Goal: Task Accomplishment & Management: Manage account settings

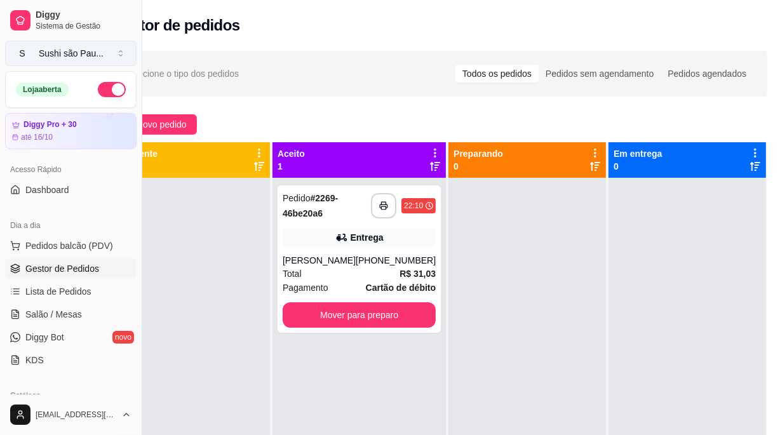
click at [68, 54] on div "Sushi são Pau ..." at bounding box center [71, 53] width 65 height 13
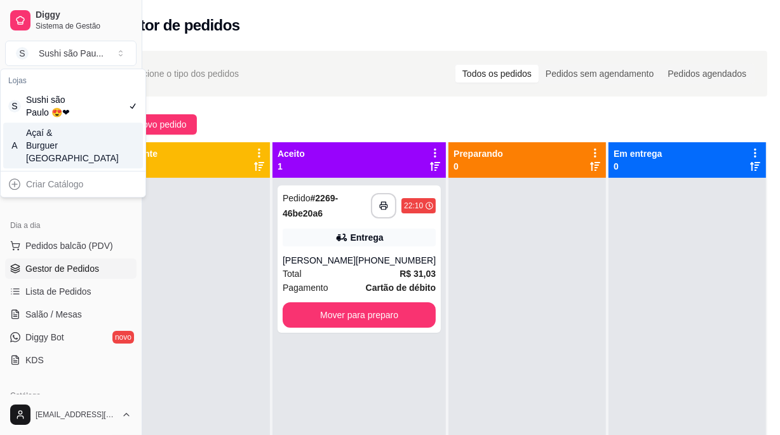
click at [89, 160] on div "A Açaí & Burguer [GEOGRAPHIC_DATA]" at bounding box center [73, 146] width 140 height 46
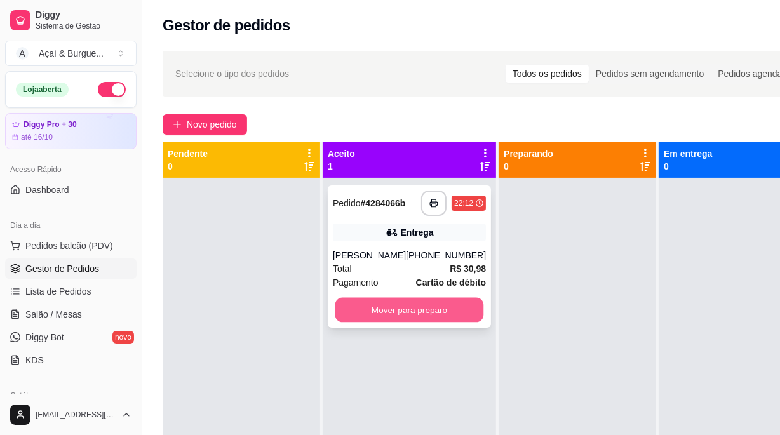
click at [397, 314] on button "Mover para preparo" at bounding box center [410, 310] width 149 height 25
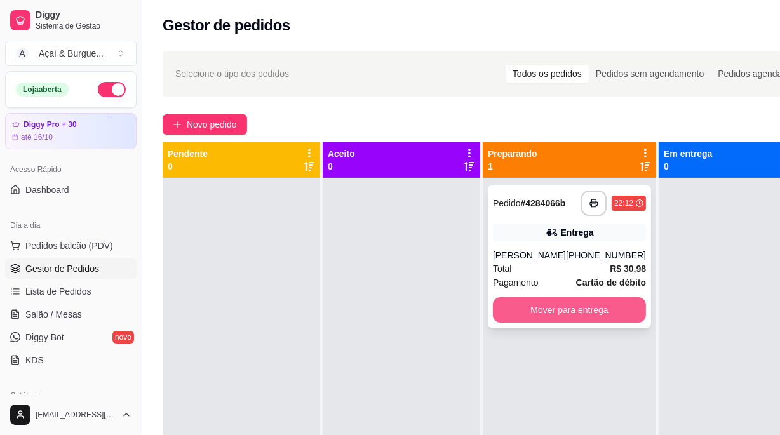
click at [542, 317] on button "Mover para entrega" at bounding box center [569, 309] width 153 height 25
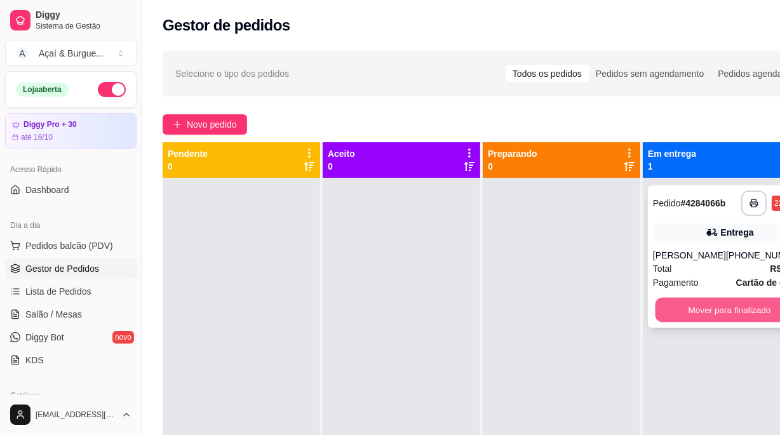
click at [765, 323] on button "Mover para finalizado" at bounding box center [730, 310] width 149 height 25
click at [765, 323] on div "Mover para finalizado" at bounding box center [729, 309] width 153 height 25
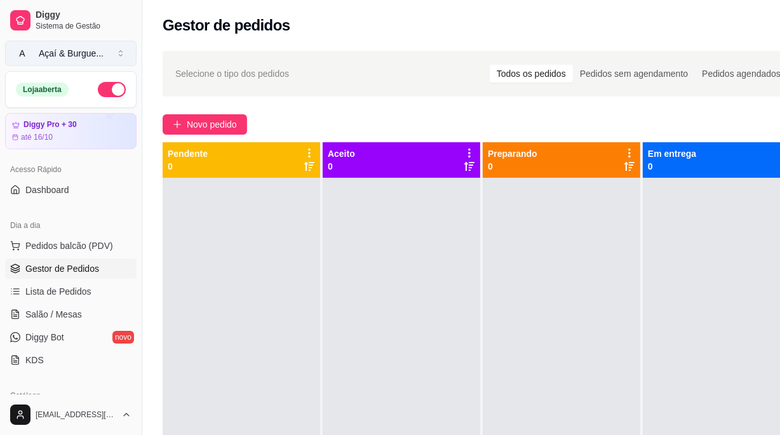
click at [65, 56] on div "Açaí & Burgue ..." at bounding box center [71, 53] width 65 height 13
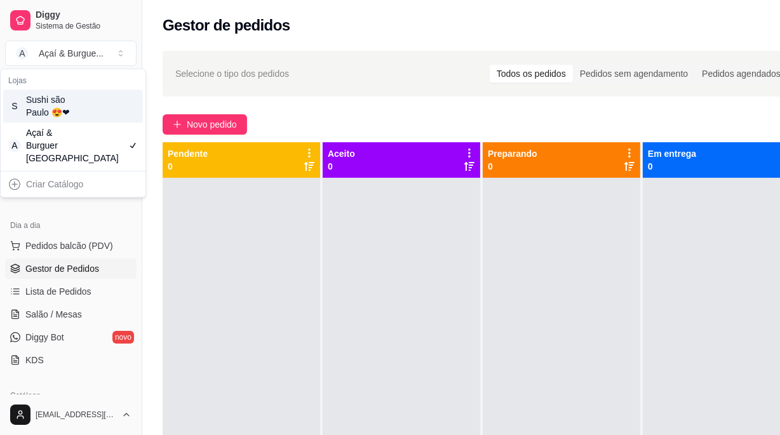
click at [57, 105] on div "Sushi são Paulo 😍❤" at bounding box center [54, 105] width 57 height 25
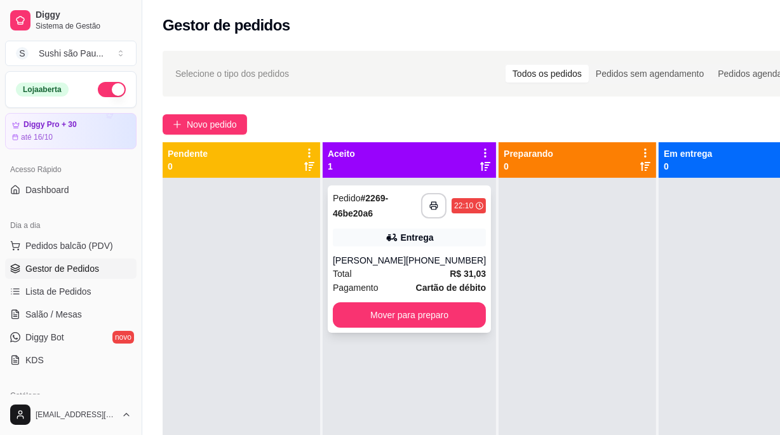
click at [401, 261] on div "[PERSON_NAME]" at bounding box center [369, 260] width 73 height 13
click at [404, 320] on button "Mover para preparo" at bounding box center [409, 315] width 153 height 25
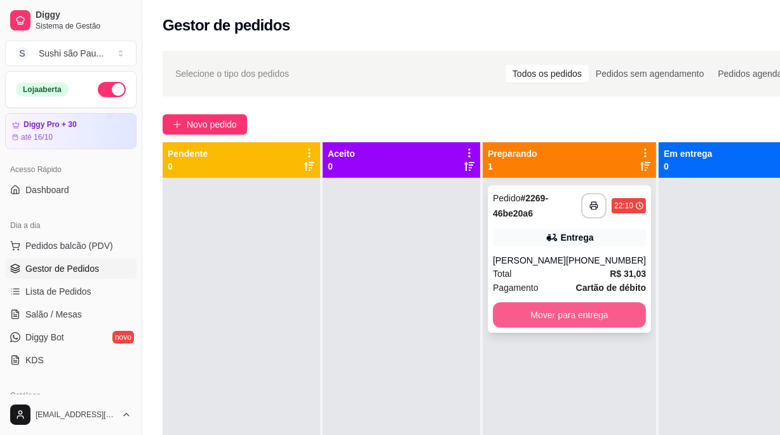
click at [582, 319] on button "Mover para entrega" at bounding box center [569, 315] width 153 height 25
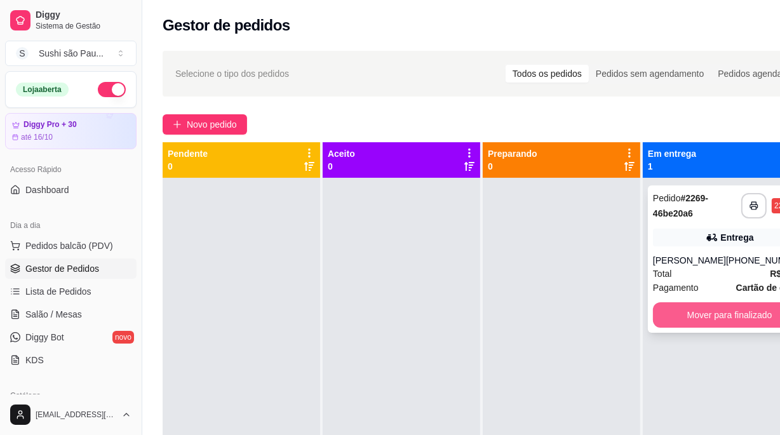
click at [725, 317] on button "Mover para finalizado" at bounding box center [729, 315] width 153 height 25
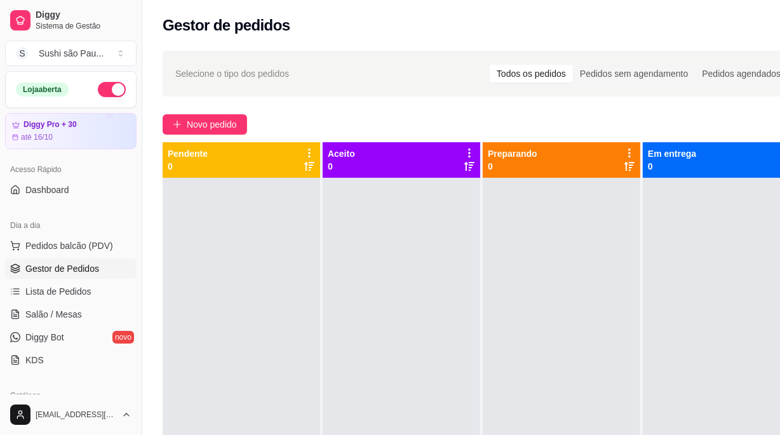
click at [553, 304] on div at bounding box center [562, 395] width 158 height 435
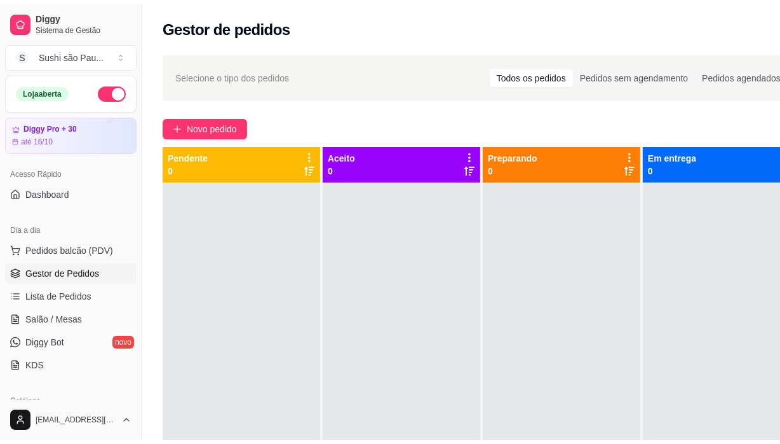
scroll to position [231, 0]
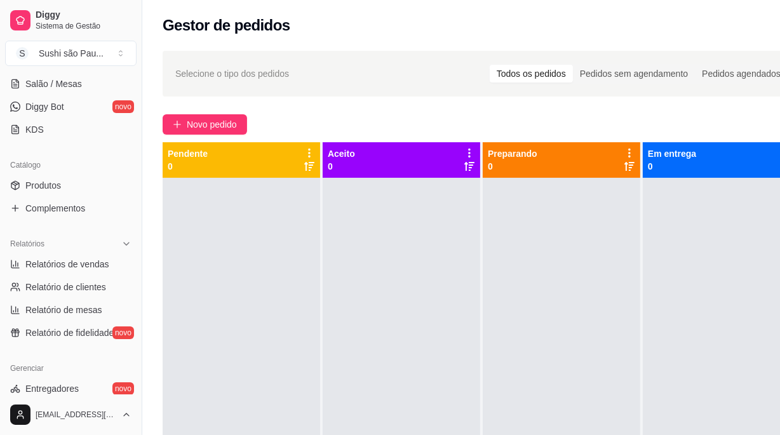
click at [62, 274] on ul "Relatórios de vendas Relatório de clientes Relatório de mesas Relatório de fide…" at bounding box center [71, 298] width 132 height 89
click at [57, 268] on span "Relatórios de vendas" at bounding box center [67, 264] width 84 height 13
select select "ALL"
select select "0"
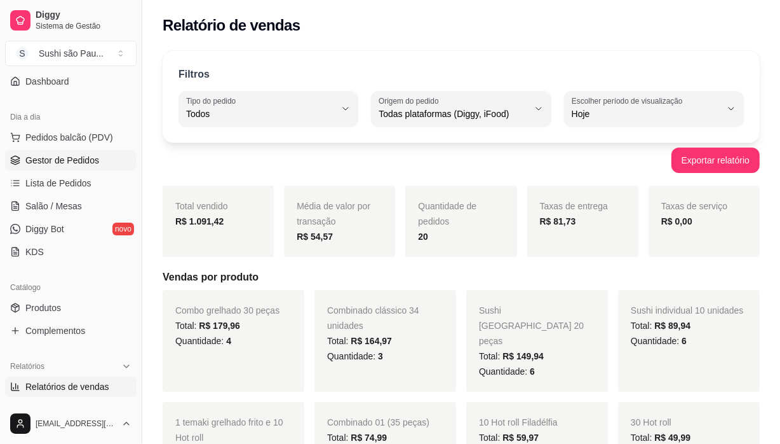
scroll to position [115, 0]
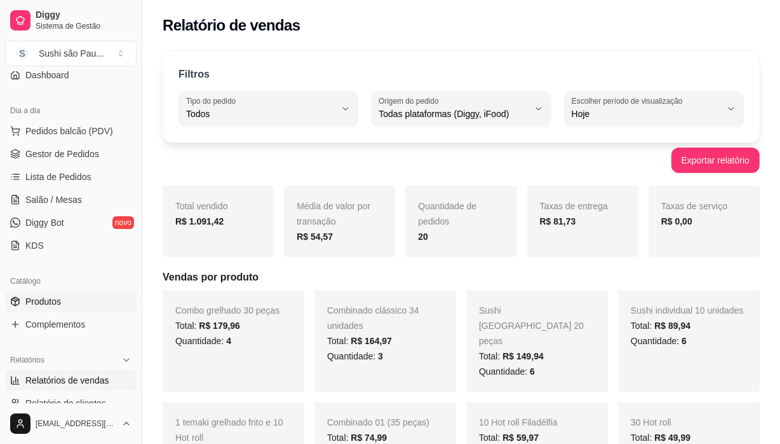
click at [54, 301] on span "Produtos" at bounding box center [43, 301] width 36 height 13
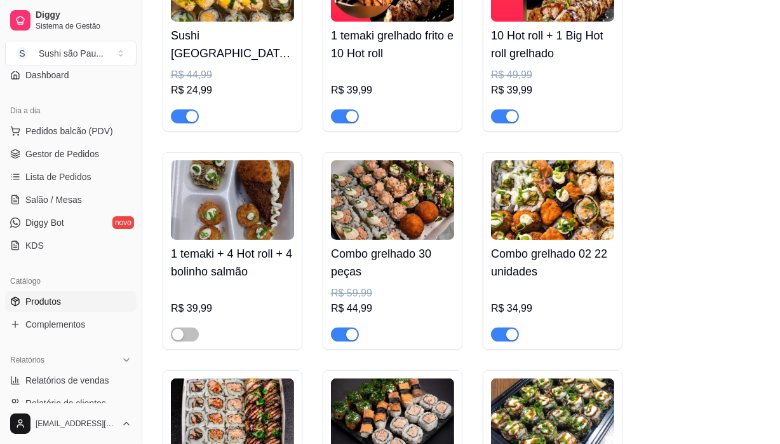
scroll to position [346, 0]
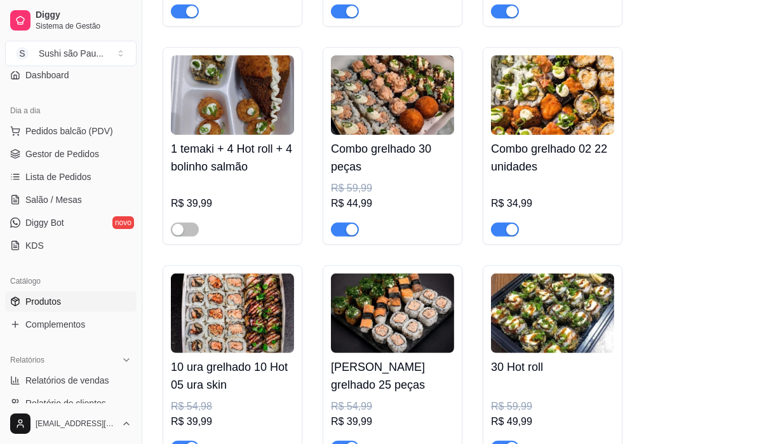
click at [393, 69] on img at bounding box center [392, 94] width 123 height 79
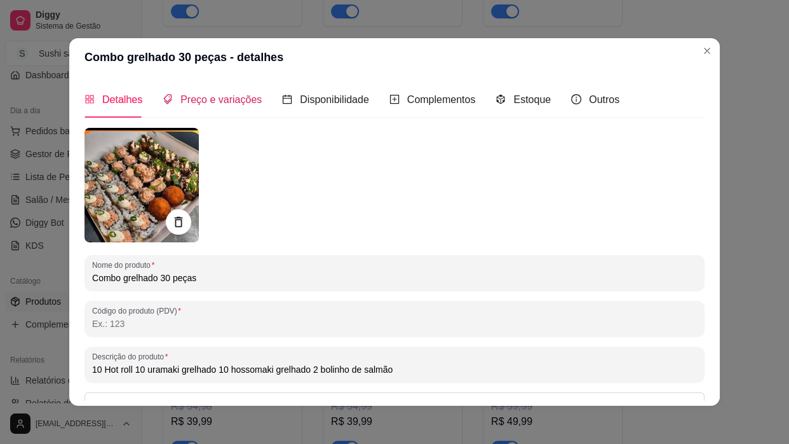
click at [194, 100] on span "Preço e variações" at bounding box center [221, 99] width 81 height 11
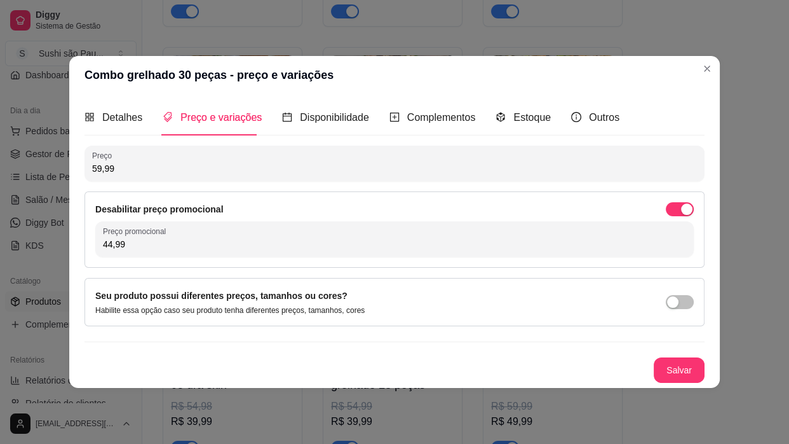
click at [109, 240] on input "44,99" at bounding box center [394, 244] width 583 height 13
click at [113, 240] on input "44,99" at bounding box center [394, 244] width 583 height 13
type input "39,99"
click at [683, 369] on button "Salvar" at bounding box center [679, 369] width 51 height 25
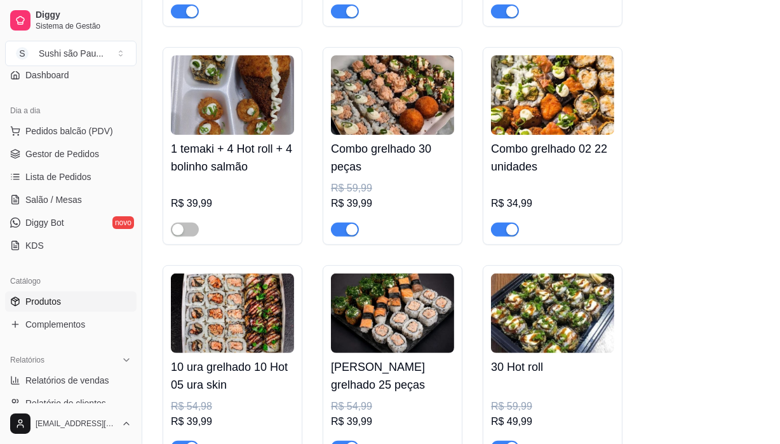
click at [546, 72] on img at bounding box center [552, 94] width 123 height 79
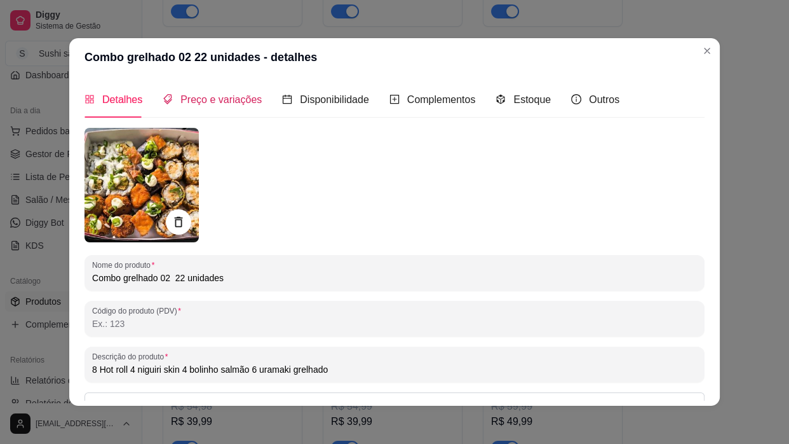
click at [235, 106] on div "Preço e variações" at bounding box center [212, 100] width 99 height 16
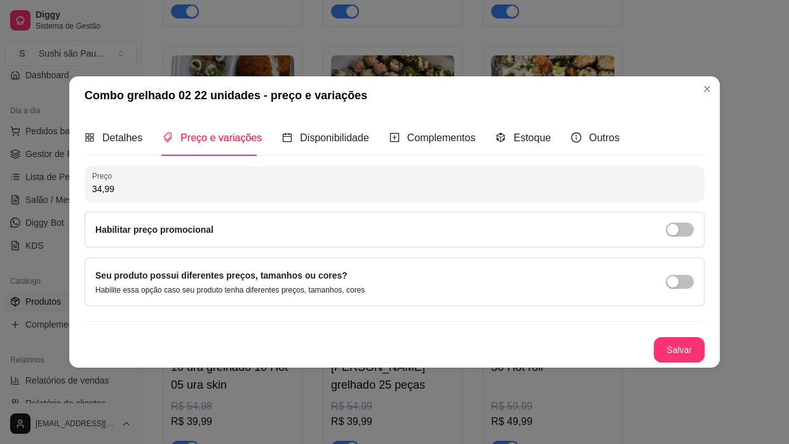
click at [672, 236] on div "Habilitar preço promocional" at bounding box center [395, 230] width 620 height 36
click at [673, 236] on span "button" at bounding box center [680, 229] width 28 height 14
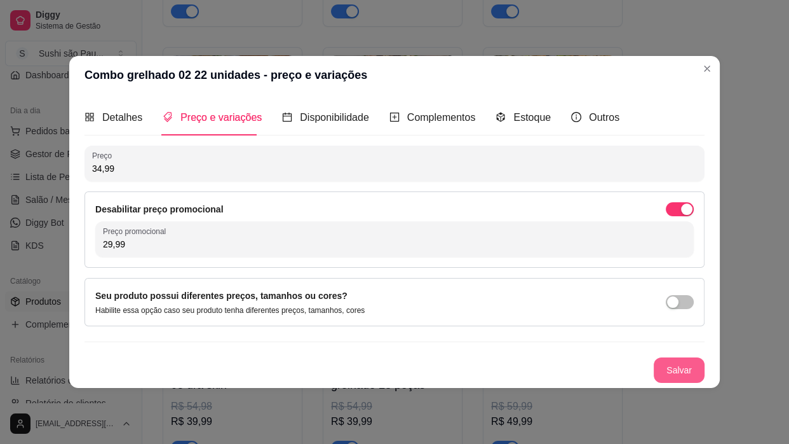
click at [693, 367] on button "Salvar" at bounding box center [679, 369] width 51 height 25
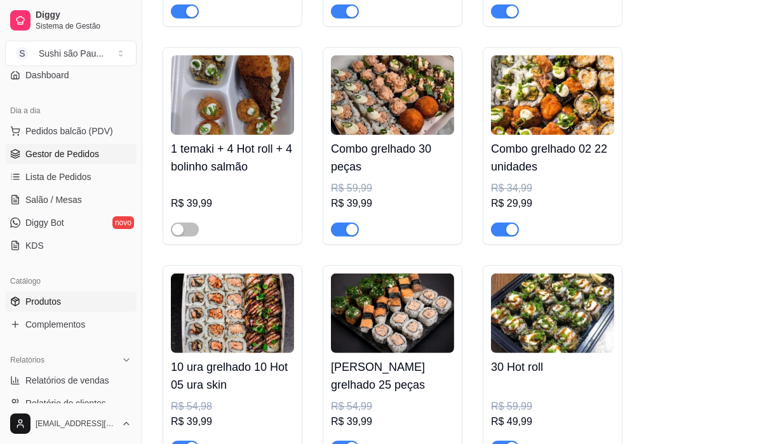
click at [71, 151] on span "Gestor de Pedidos" at bounding box center [62, 153] width 74 height 13
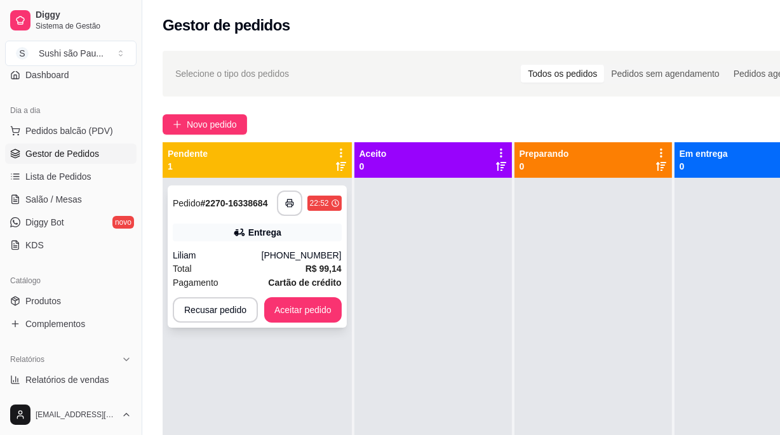
click at [238, 255] on div "Liliam" at bounding box center [217, 255] width 89 height 13
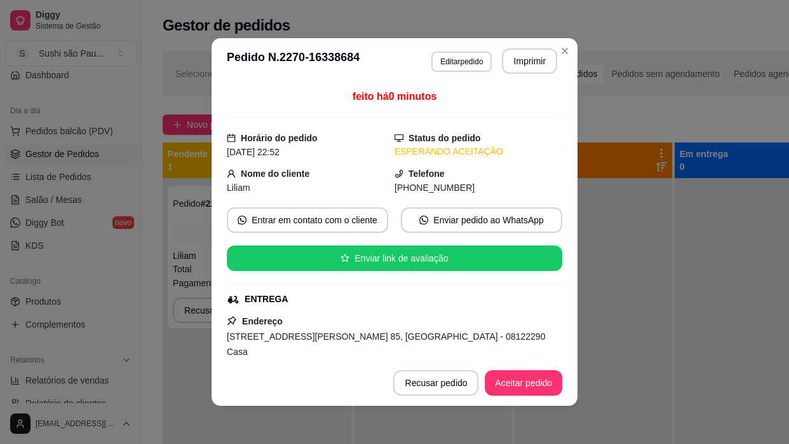
scroll to position [266, 0]
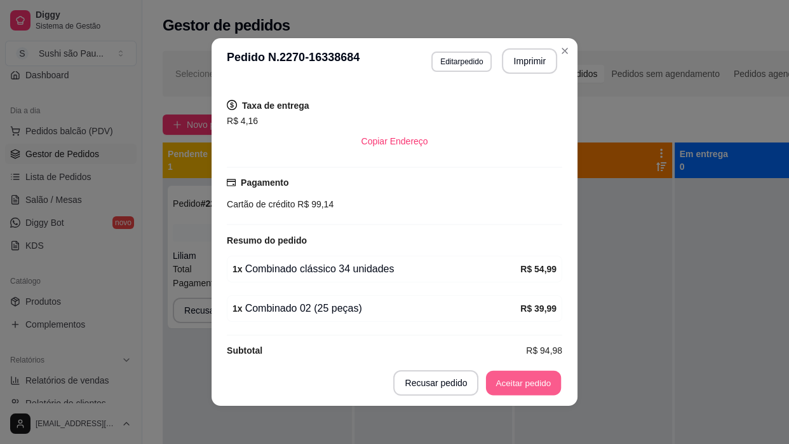
click at [525, 385] on button "Aceitar pedido" at bounding box center [523, 383] width 75 height 25
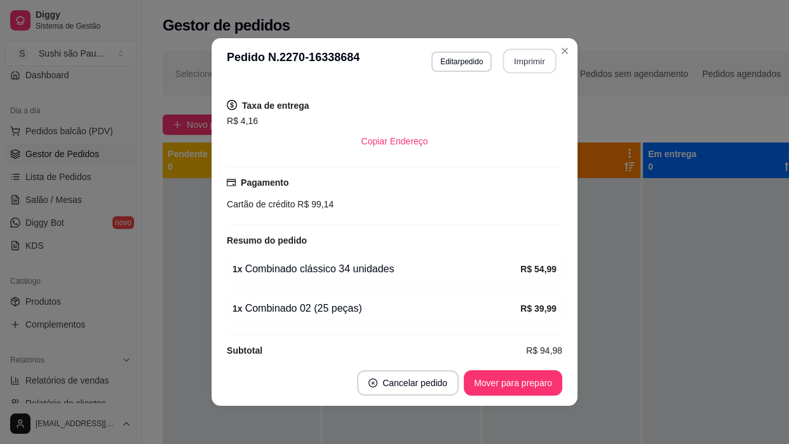
click at [535, 60] on button "Imprimir" at bounding box center [529, 61] width 53 height 25
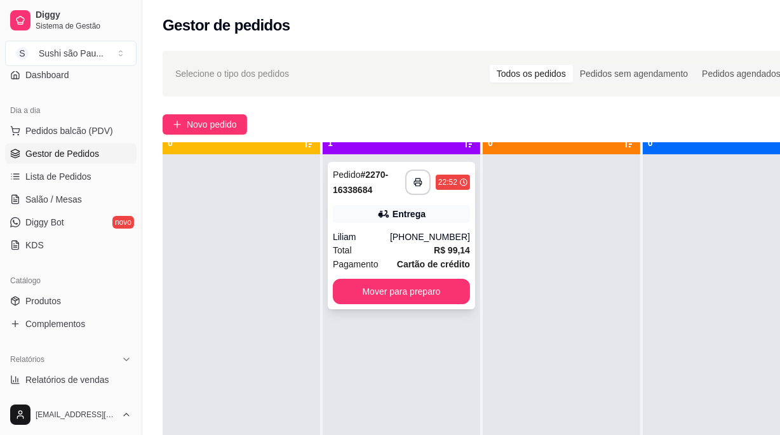
scroll to position [36, 0]
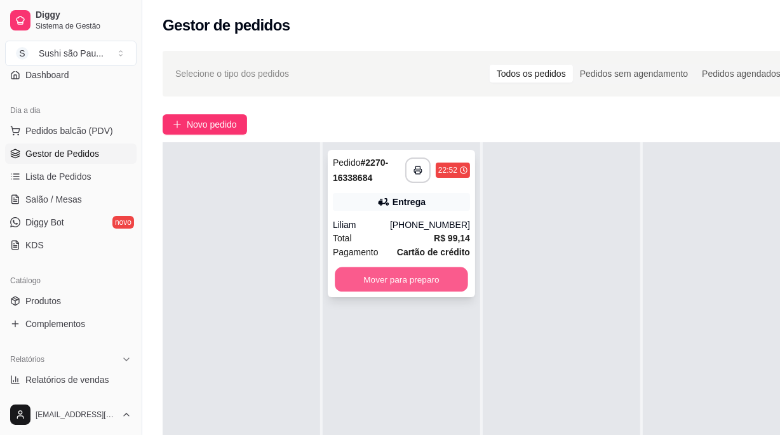
click at [370, 273] on button "Mover para preparo" at bounding box center [401, 280] width 133 height 25
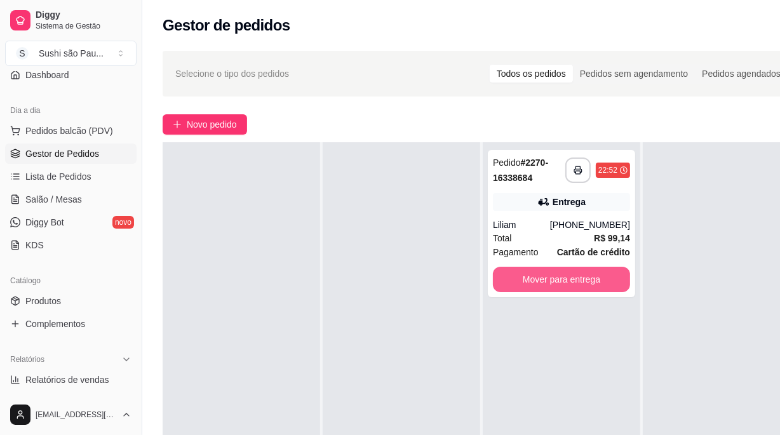
click at [576, 285] on button "Mover para entrega" at bounding box center [561, 279] width 137 height 25
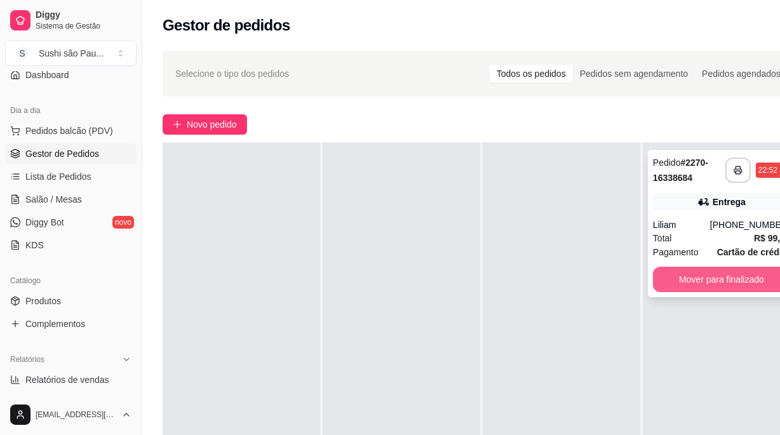
click at [714, 278] on button "Mover para finalizado" at bounding box center [721, 279] width 137 height 25
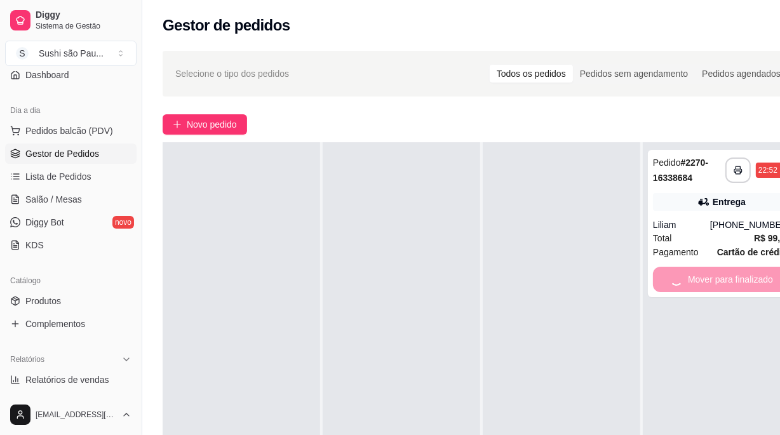
click at [573, 297] on div at bounding box center [562, 359] width 158 height 435
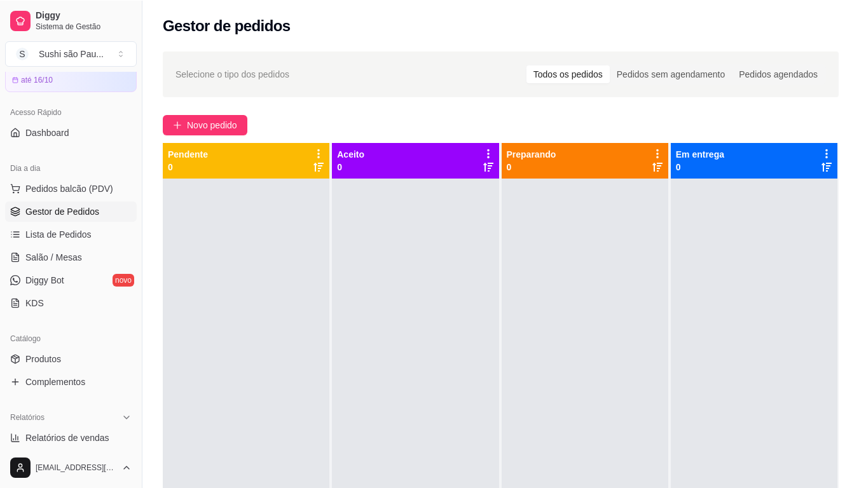
scroll to position [58, 0]
click at [692, 106] on div "Selecione o tipo dos pedidos Todos os pedidos Pedidos sem agendamento Pedidos a…" at bounding box center [500, 344] width 716 height 602
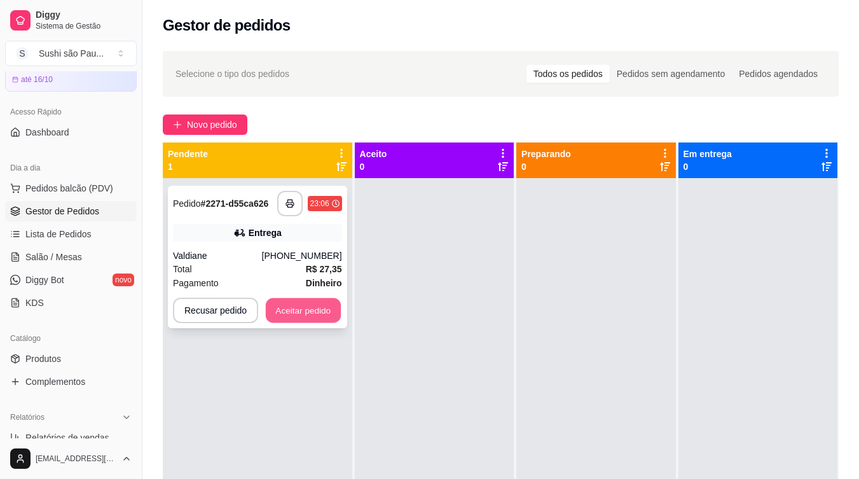
click at [311, 303] on button "Aceitar pedido" at bounding box center [303, 310] width 75 height 25
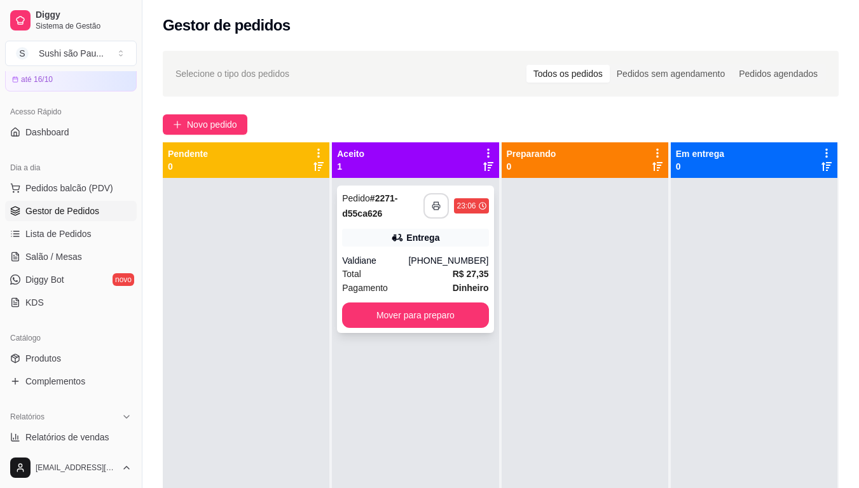
click at [428, 198] on button "button" at bounding box center [435, 205] width 25 height 25
click at [222, 312] on div at bounding box center [246, 422] width 167 height 488
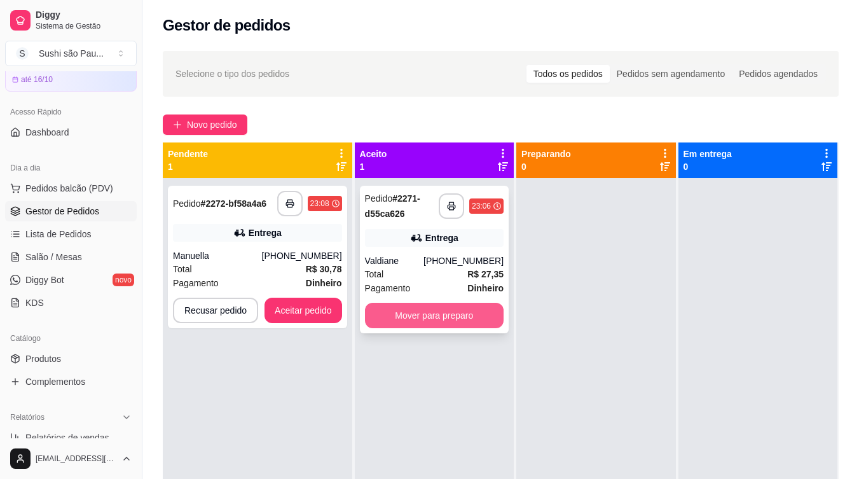
click at [431, 316] on button "Mover para preparo" at bounding box center [434, 315] width 139 height 25
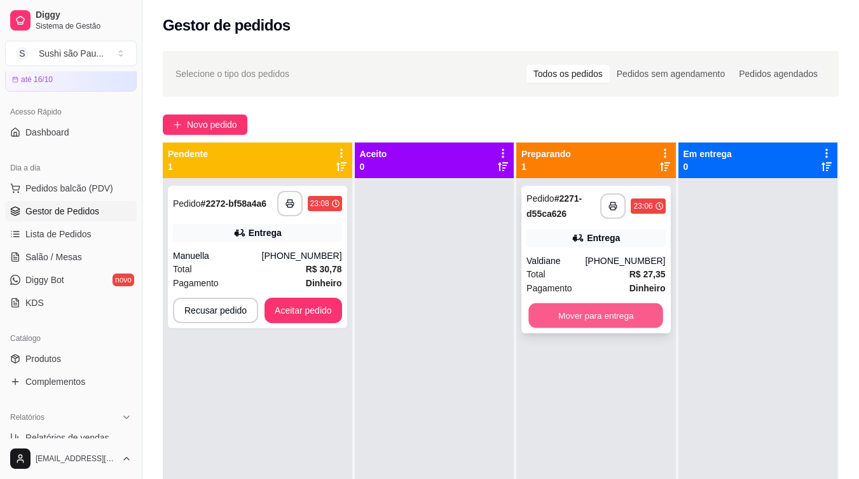
click at [556, 315] on button "Mover para entrega" at bounding box center [595, 315] width 135 height 25
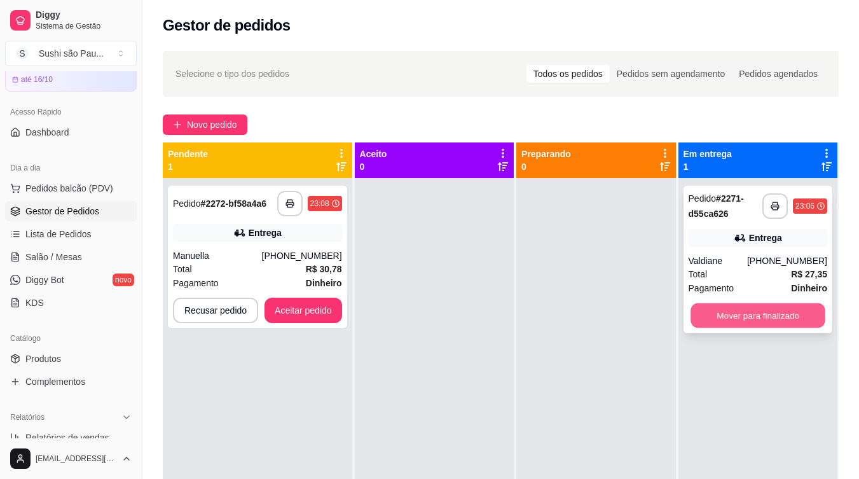
click at [757, 313] on button "Mover para finalizado" at bounding box center [757, 315] width 135 height 25
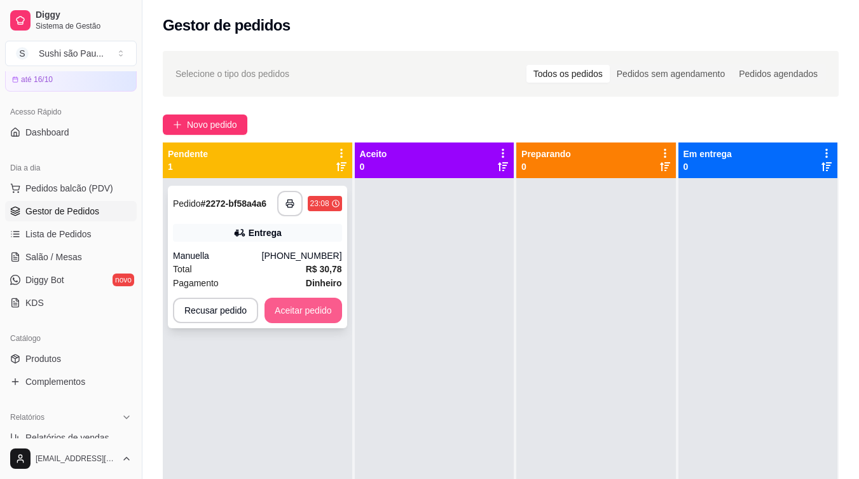
click at [310, 314] on button "Aceitar pedido" at bounding box center [303, 309] width 78 height 25
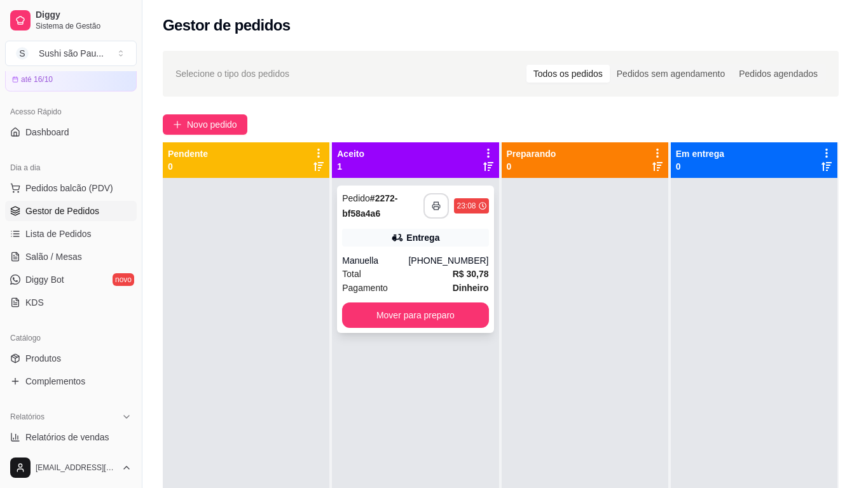
click at [431, 198] on button "button" at bounding box center [435, 205] width 25 height 25
click at [282, 250] on div at bounding box center [246, 422] width 167 height 488
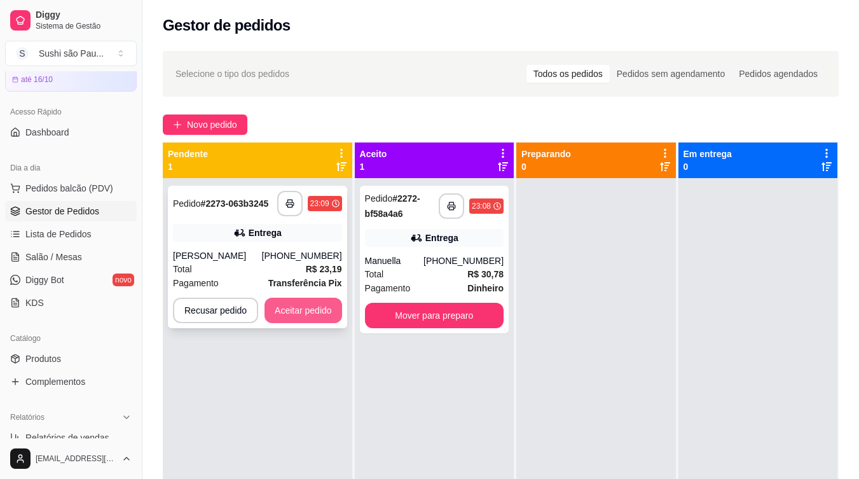
click at [312, 306] on button "Aceitar pedido" at bounding box center [303, 309] width 78 height 25
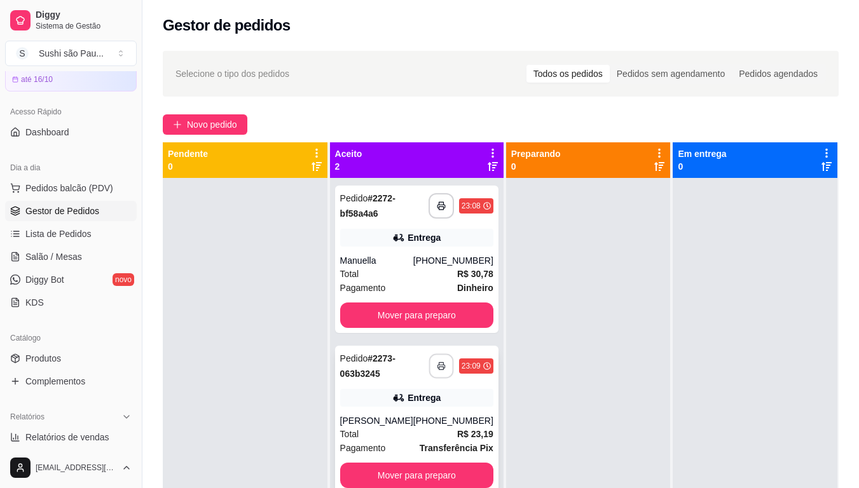
click at [434, 359] on button "button" at bounding box center [440, 366] width 25 height 25
click at [215, 296] on div at bounding box center [245, 422] width 165 height 488
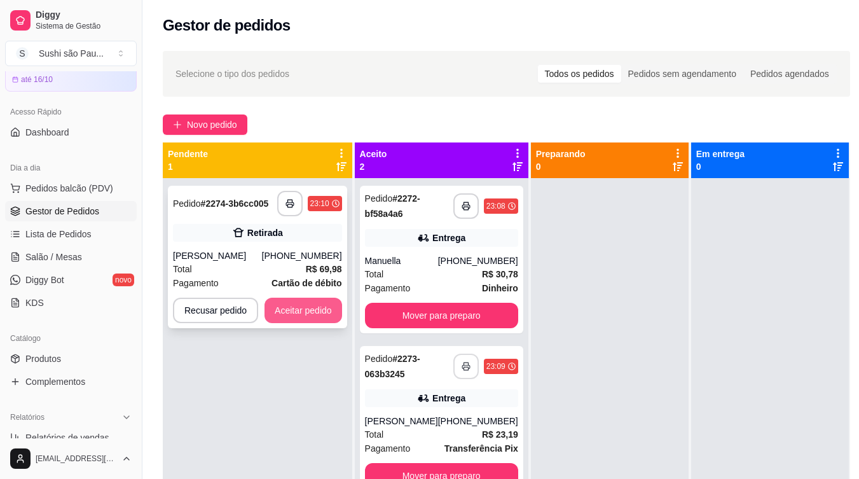
click at [298, 303] on button "Aceitar pedido" at bounding box center [303, 309] width 78 height 25
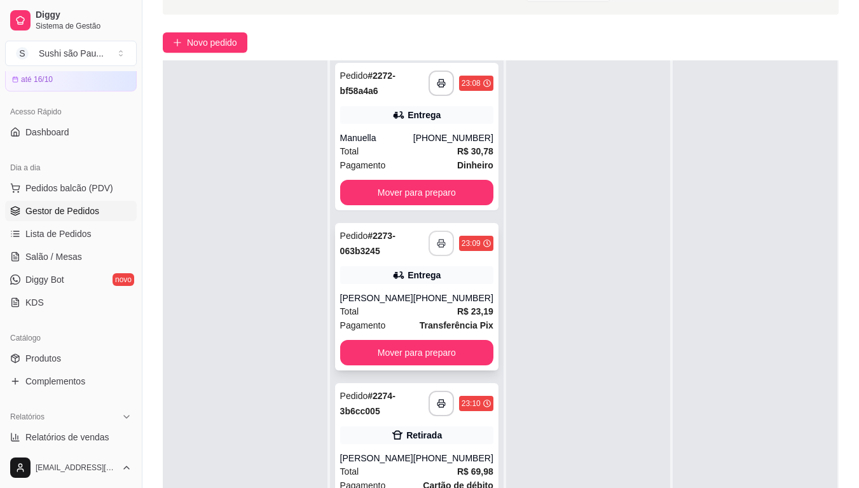
scroll to position [194, 0]
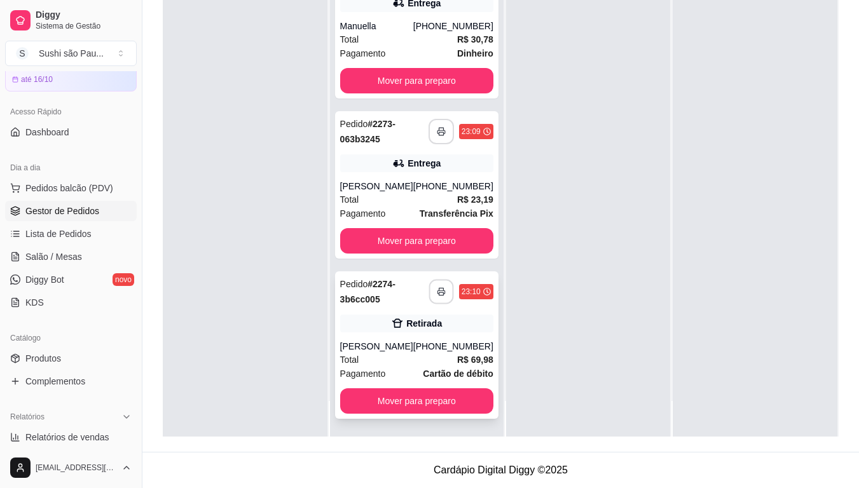
click at [428, 282] on button "button" at bounding box center [440, 292] width 25 height 25
click at [243, 300] on div at bounding box center [245, 193] width 165 height 488
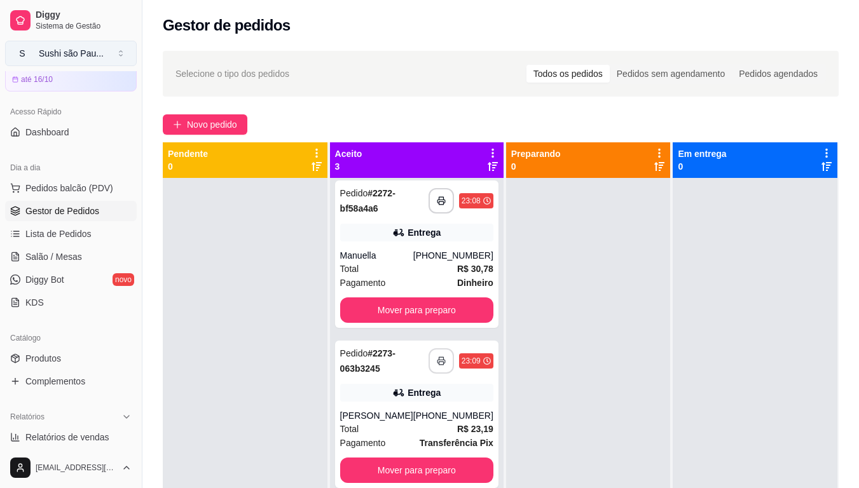
click at [123, 52] on button "S Sushi são Pau ..." at bounding box center [71, 53] width 132 height 25
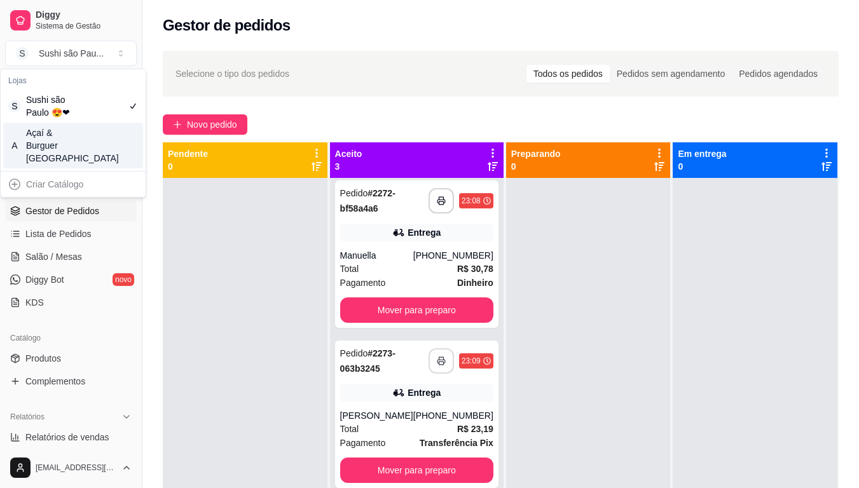
click at [112, 141] on div "A Açaí & Burguer [GEOGRAPHIC_DATA]" at bounding box center [73, 146] width 140 height 46
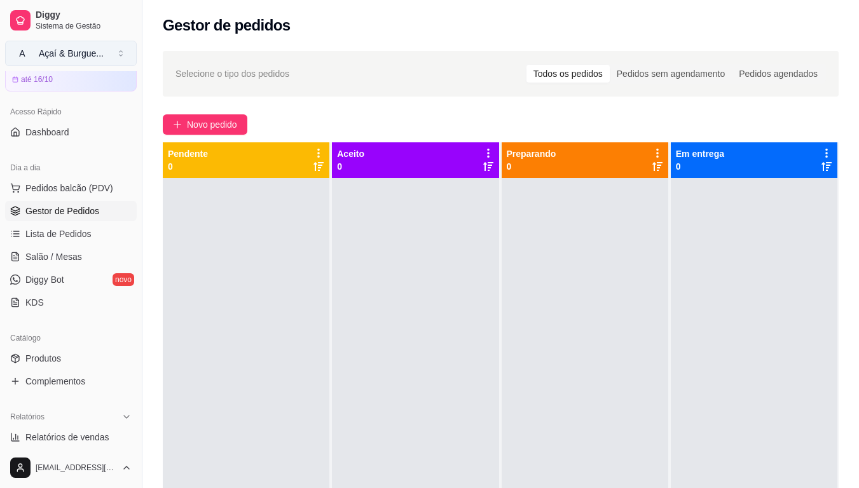
click at [104, 51] on button "A Açaí & Burgue ..." at bounding box center [71, 53] width 132 height 25
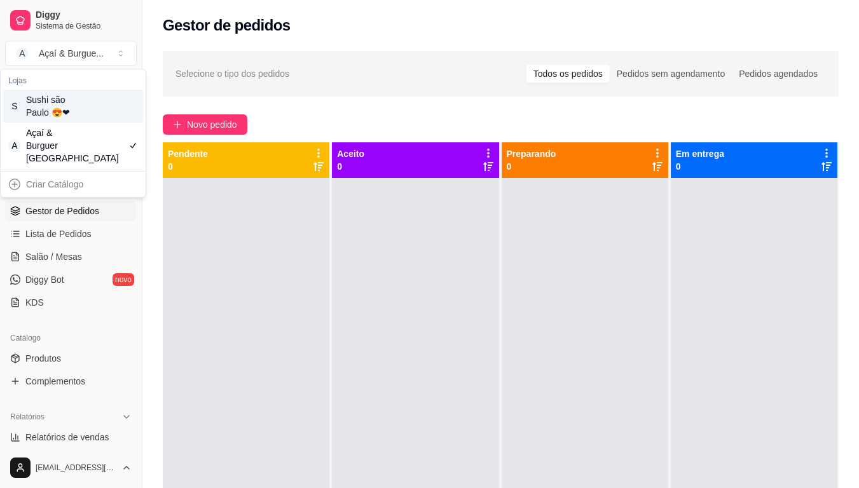
click at [88, 117] on div "S Sushi são Paulo 😍❤" at bounding box center [73, 106] width 140 height 33
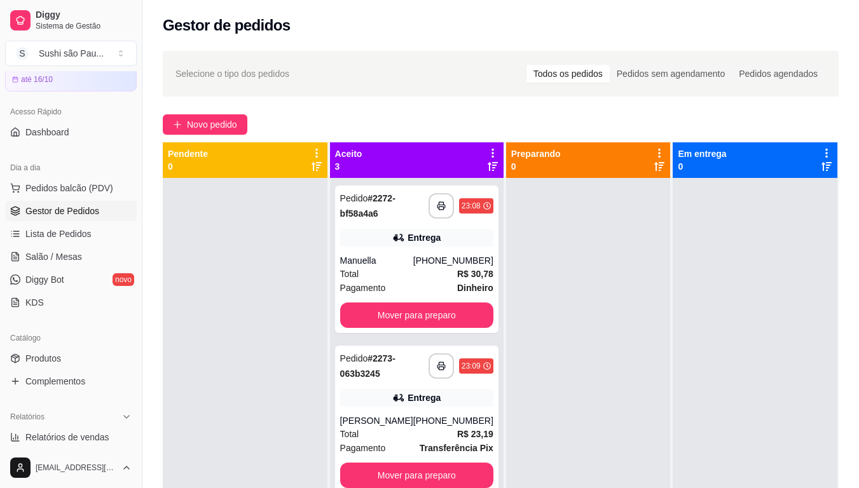
click at [223, 238] on div at bounding box center [245, 422] width 165 height 488
click at [117, 53] on button "S Sushi são Pau ..." at bounding box center [71, 53] width 132 height 25
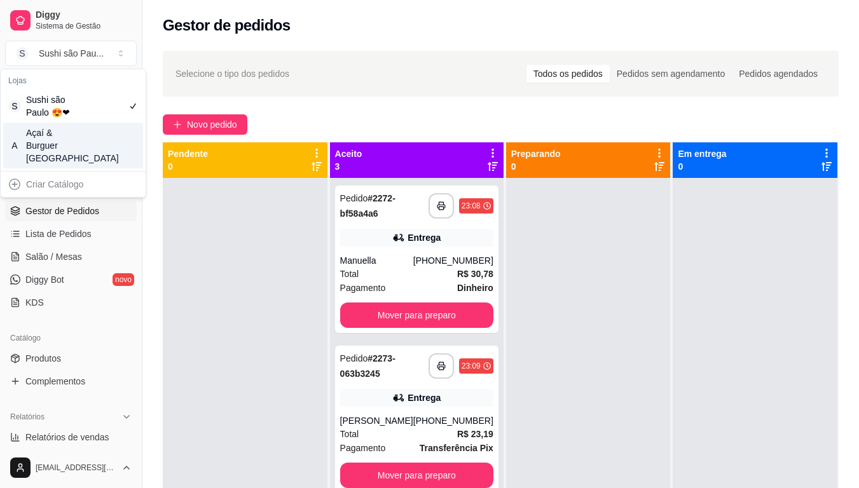
click at [97, 151] on div "A Açaí & Burguer [GEOGRAPHIC_DATA]" at bounding box center [73, 146] width 140 height 46
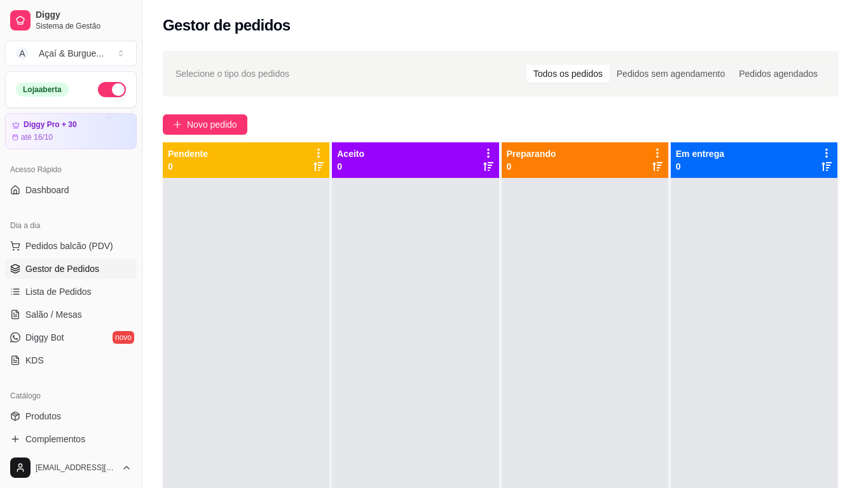
click at [98, 90] on button "button" at bounding box center [112, 89] width 28 height 15
click at [84, 49] on div "Açaí & Burgue ..." at bounding box center [71, 53] width 65 height 13
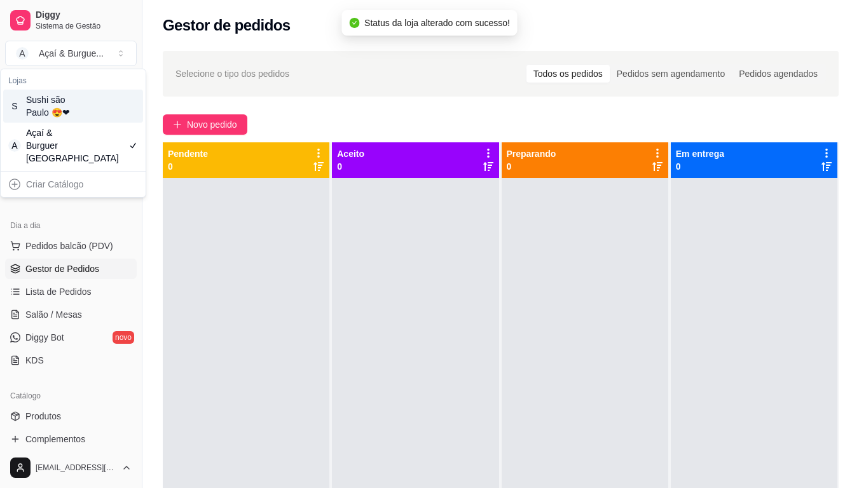
click at [71, 103] on div "Sushi são Paulo 😍❤" at bounding box center [54, 105] width 57 height 25
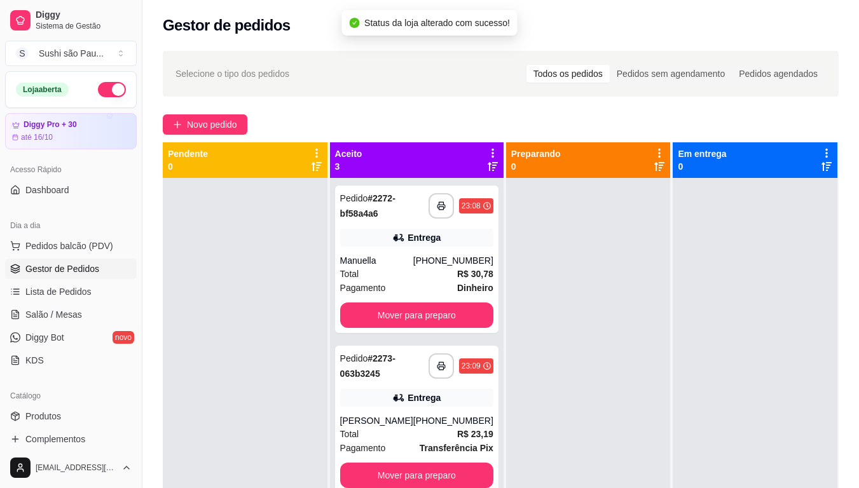
click at [220, 244] on div at bounding box center [245, 422] width 165 height 488
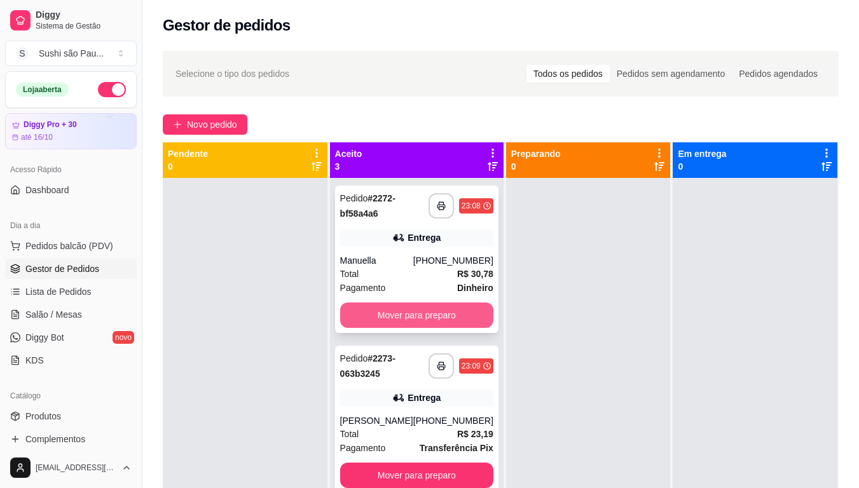
click at [428, 316] on button "Mover para preparo" at bounding box center [416, 315] width 153 height 25
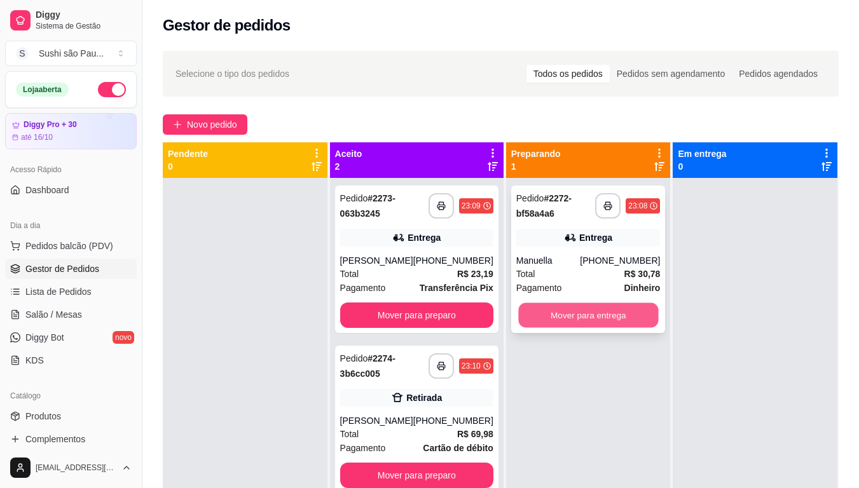
click at [625, 312] on button "Mover para entrega" at bounding box center [588, 315] width 140 height 25
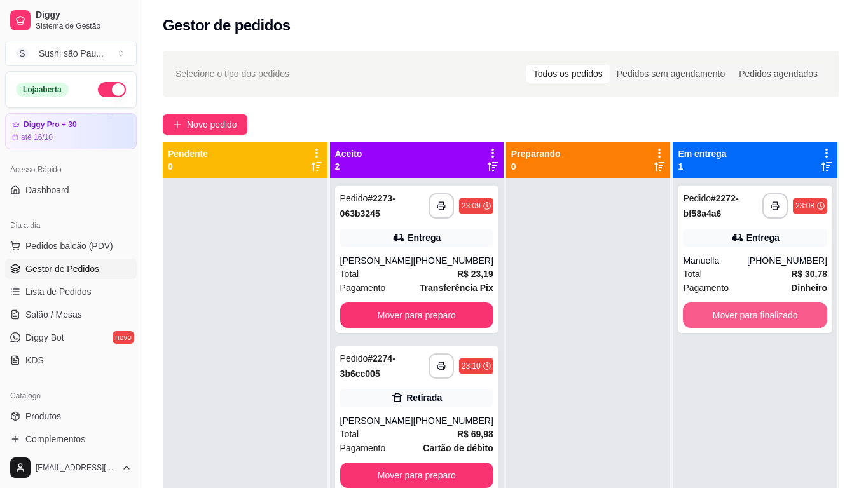
click at [729, 316] on button "Mover para finalizado" at bounding box center [755, 315] width 144 height 25
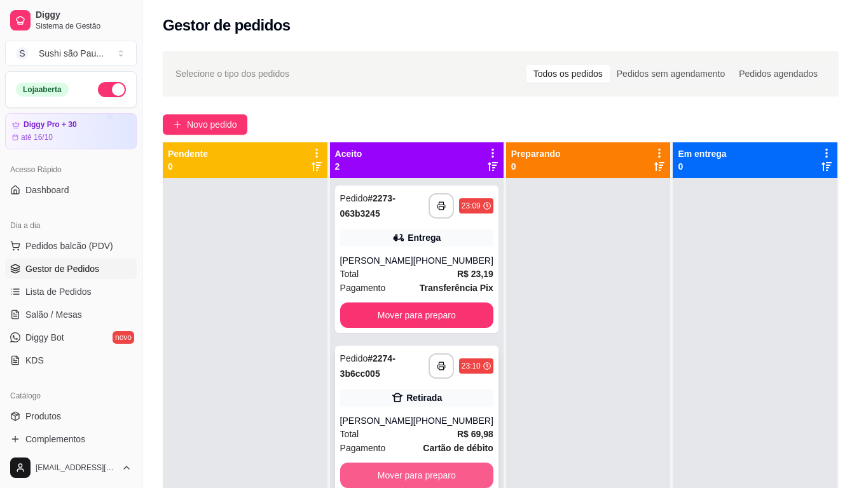
click at [388, 435] on button "Mover para preparo" at bounding box center [416, 475] width 153 height 25
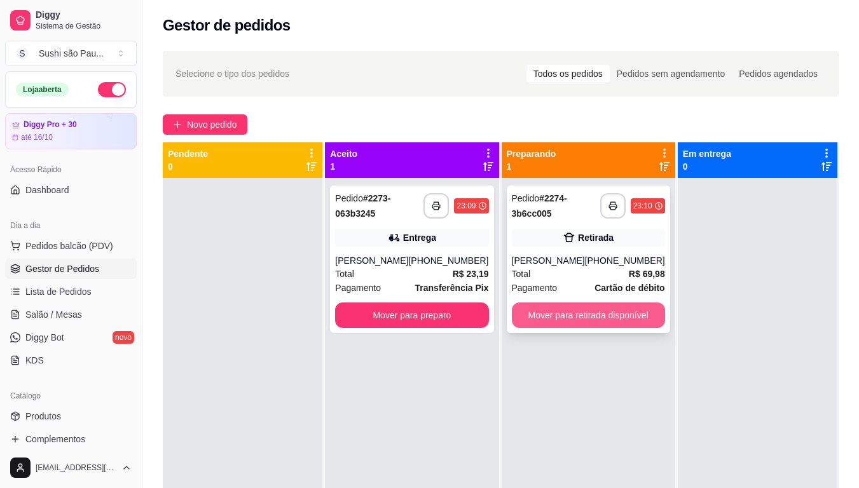
click at [597, 314] on button "Mover para retirada disponível" at bounding box center [588, 315] width 153 height 25
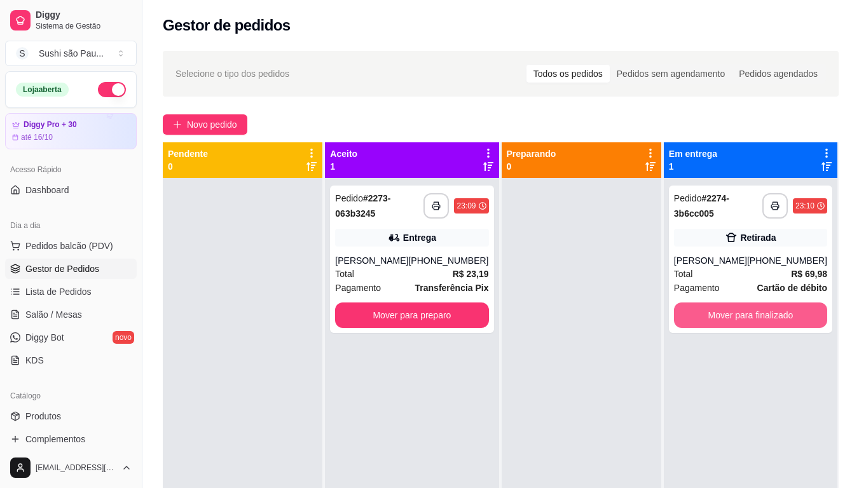
click at [754, 313] on button "Mover para finalizado" at bounding box center [750, 315] width 153 height 25
click at [746, 352] on div "**********" at bounding box center [751, 422] width 174 height 488
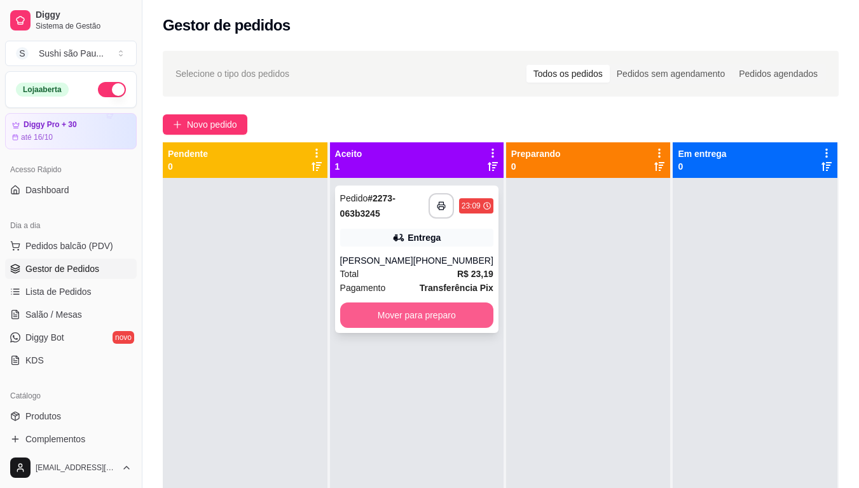
click at [450, 310] on button "Mover para preparo" at bounding box center [416, 315] width 153 height 25
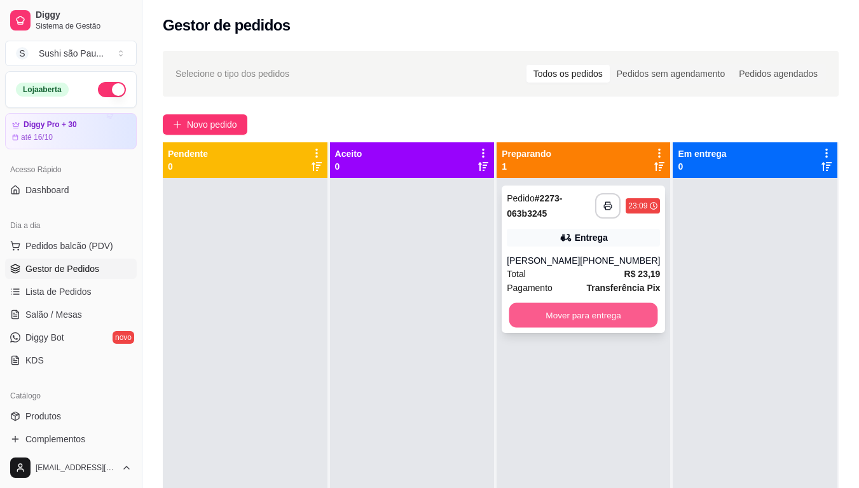
click at [607, 313] on button "Mover para entrega" at bounding box center [583, 315] width 149 height 25
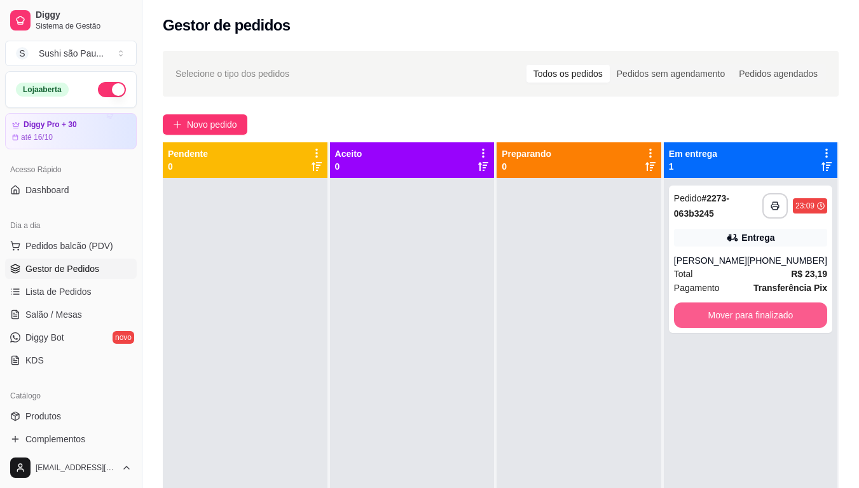
click at [764, 309] on button "Mover para finalizado" at bounding box center [750, 315] width 153 height 25
click at [696, 331] on div "**********" at bounding box center [750, 259] width 163 height 147
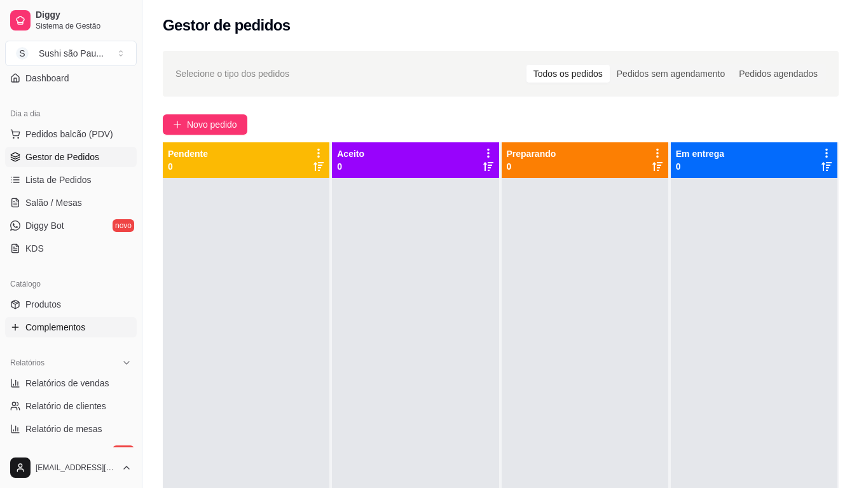
scroll to position [127, 0]
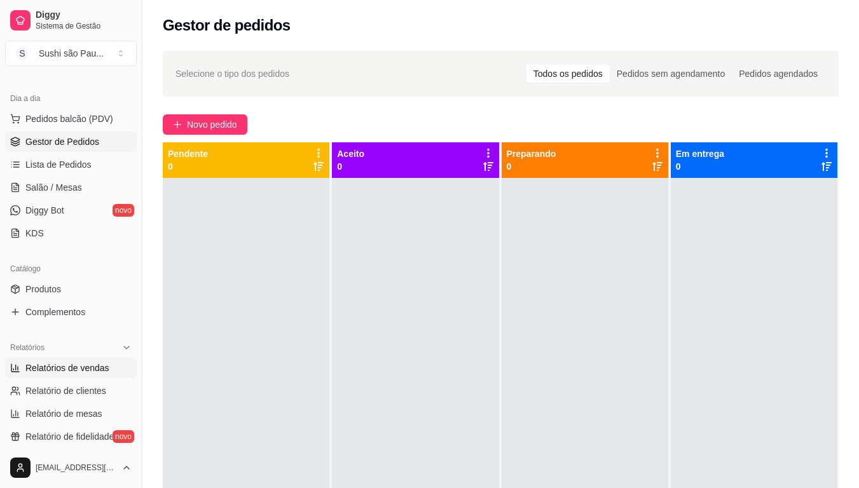
click at [70, 361] on link "Relatórios de vendas" at bounding box center [71, 368] width 132 height 20
select select "ALL"
select select "0"
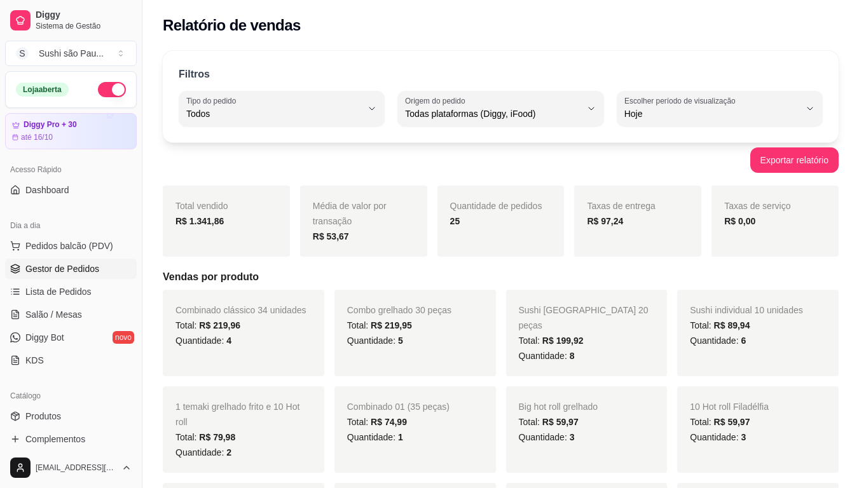
click at [49, 269] on span "Gestor de Pedidos" at bounding box center [62, 268] width 74 height 13
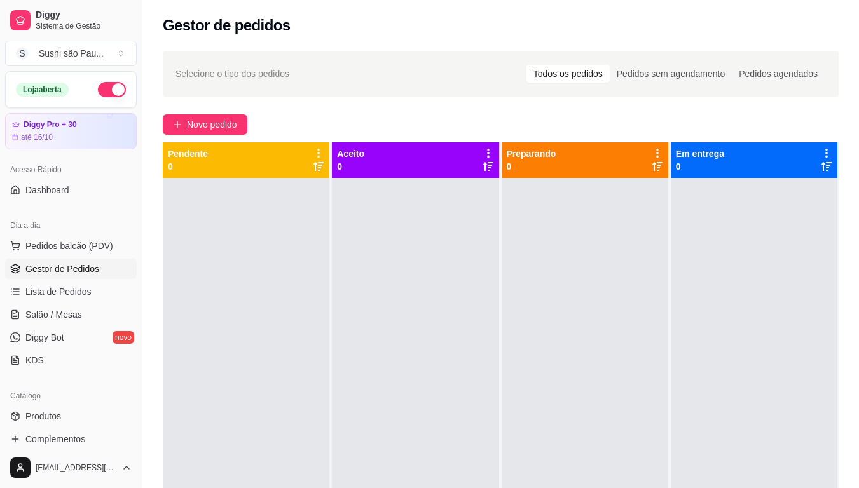
click at [114, 93] on button "button" at bounding box center [112, 89] width 28 height 15
click at [103, 55] on button "S Sushi são Pau ..." at bounding box center [71, 53] width 132 height 25
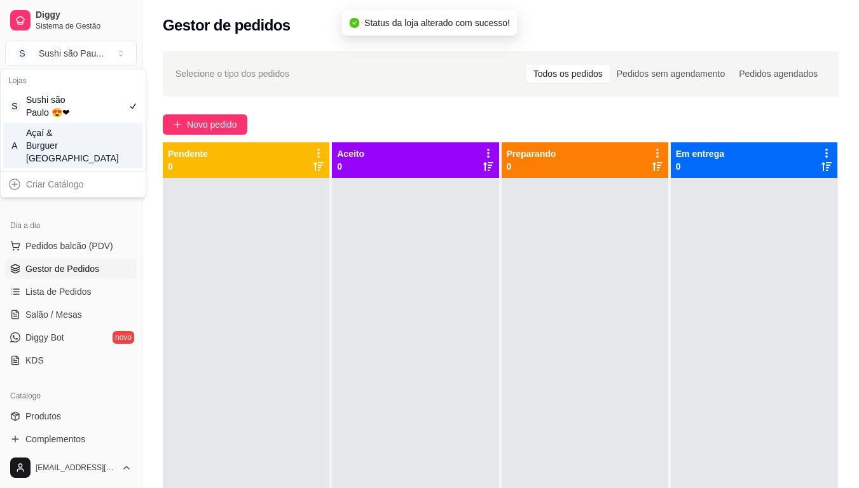
click at [110, 136] on div "A Açaí & Burguer [GEOGRAPHIC_DATA]" at bounding box center [73, 146] width 140 height 46
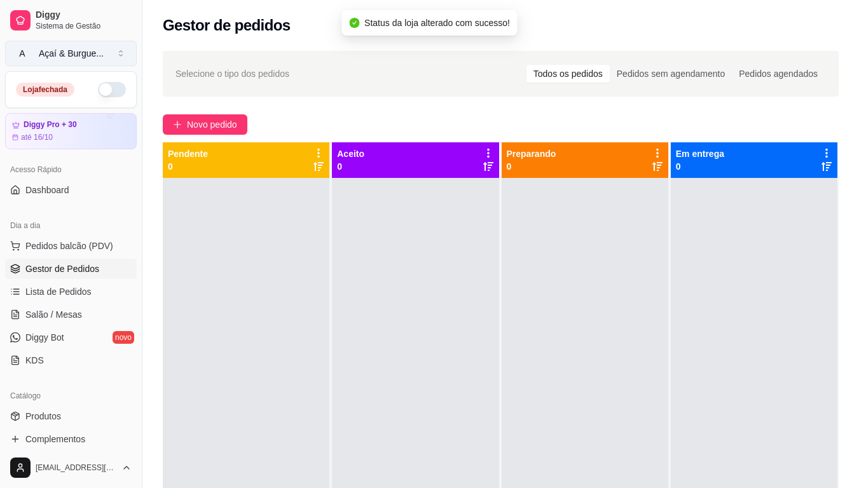
click at [87, 54] on div "Açaí & Burgue ..." at bounding box center [71, 53] width 65 height 13
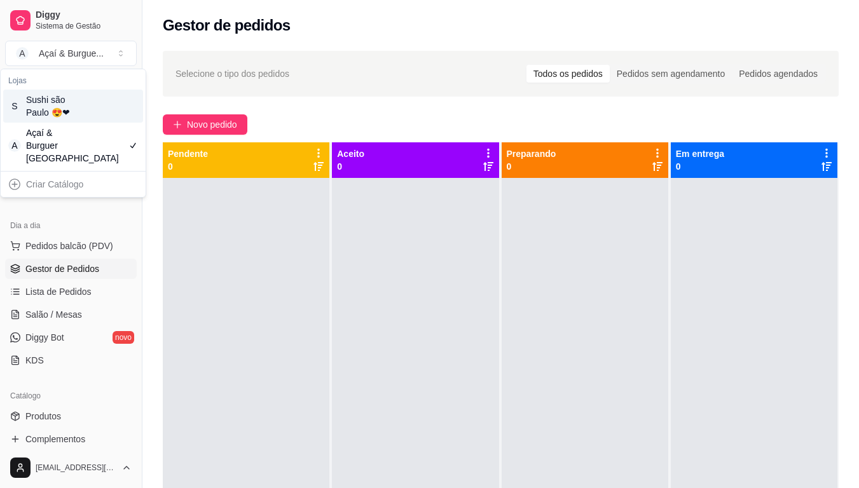
click at [44, 71] on div "Lojas S Sushi são Paulo 😍❤ A Açaí & Burguer [GEOGRAPHIC_DATA]" at bounding box center [73, 120] width 145 height 102
drag, startPoint x: 64, startPoint y: 86, endPoint x: 83, endPoint y: 100, distance: 23.1
click at [83, 100] on div "Lojas S Sushi são Paulo 😍❤ A Açaí & Burguer [GEOGRAPHIC_DATA]" at bounding box center [73, 120] width 145 height 102
drag, startPoint x: 83, startPoint y: 100, endPoint x: 91, endPoint y: 106, distance: 10.4
click at [91, 106] on div "S Sushi são Paulo 😍❤" at bounding box center [73, 106] width 140 height 33
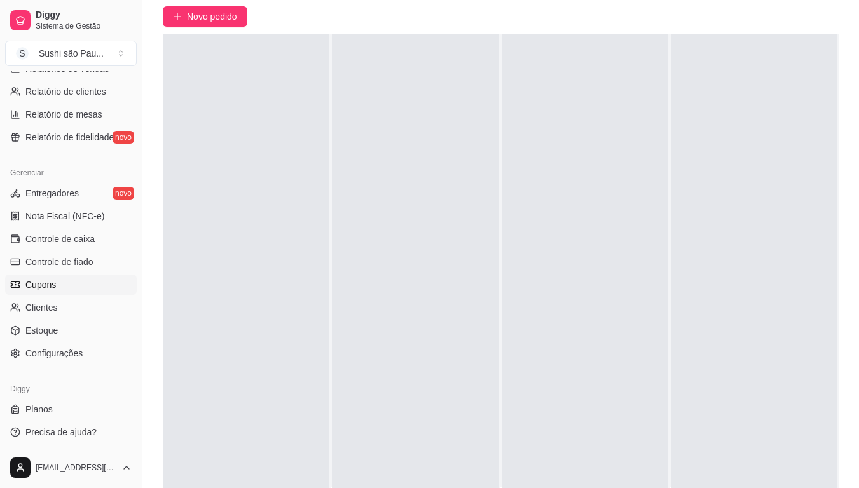
scroll to position [194, 0]
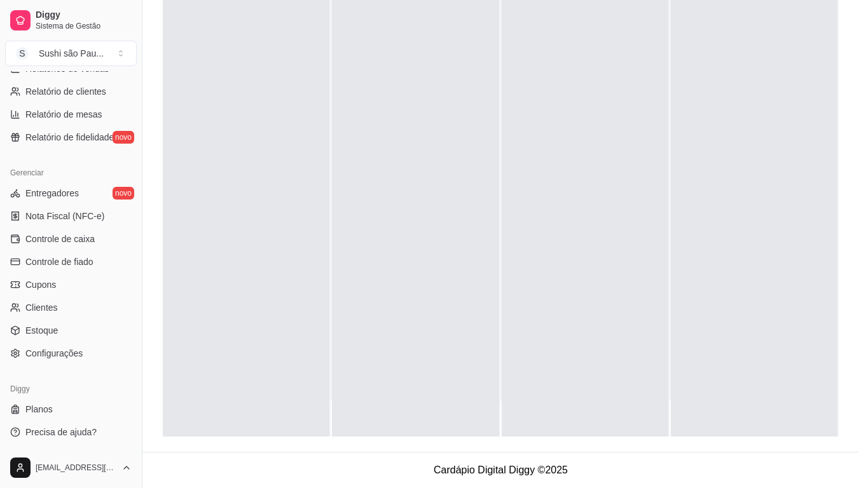
click at [360, 292] on div at bounding box center [415, 193] width 167 height 488
click at [370, 264] on div at bounding box center [415, 193] width 167 height 488
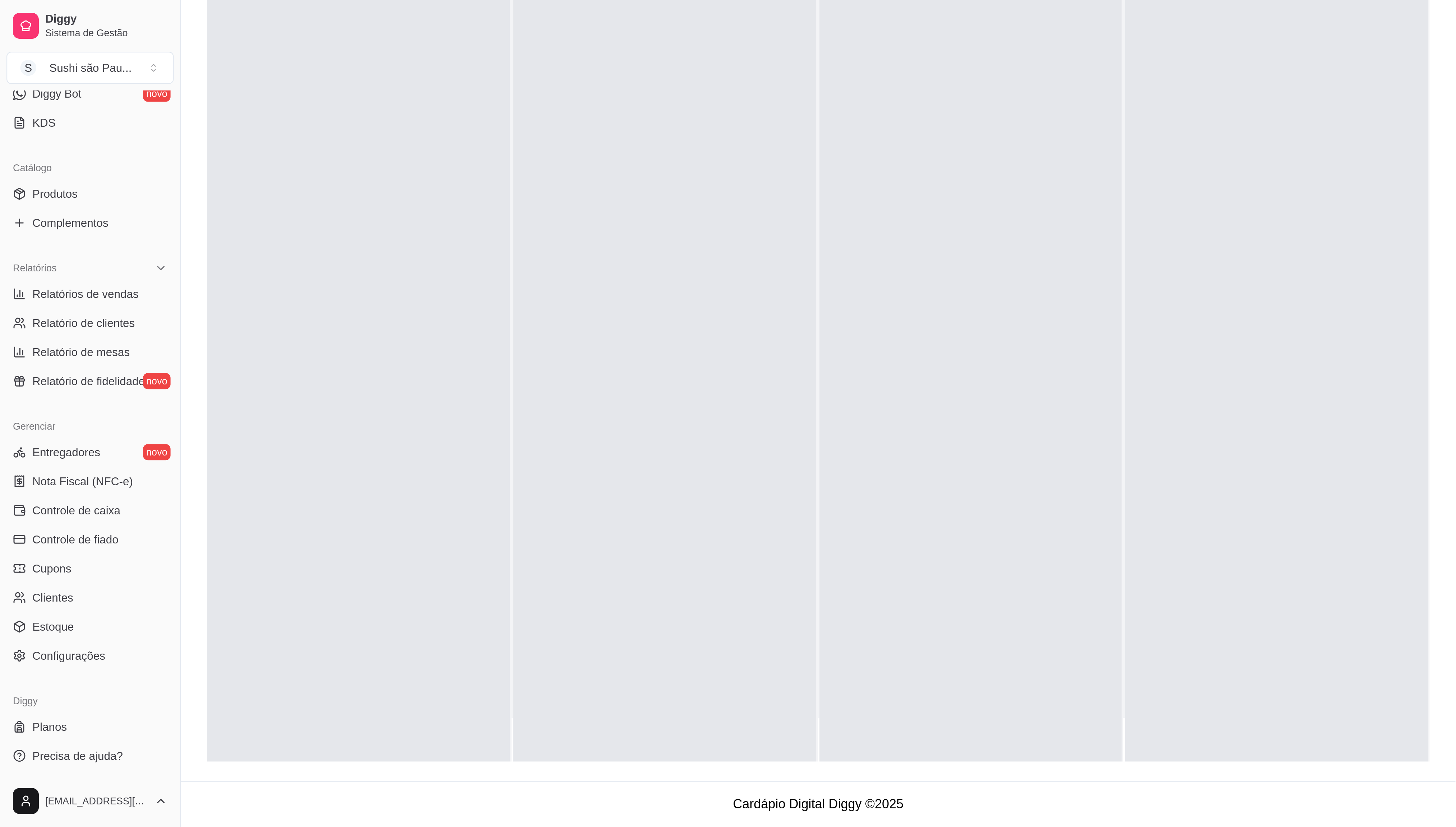
scroll to position [19, 0]
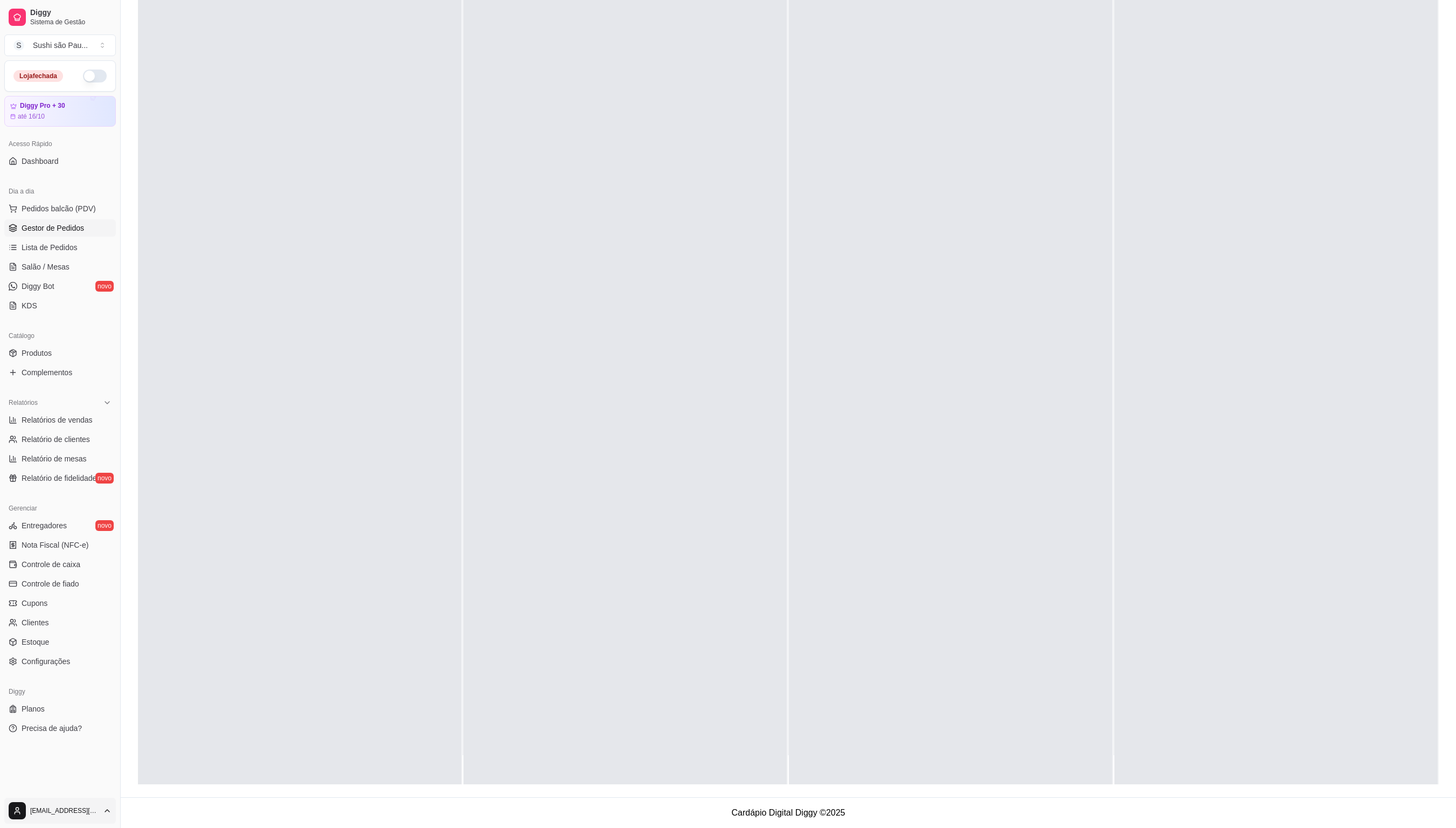
click at [13, 369] on html "Diggy Sistema de Gestão S Sushi são Pau ... Loja fechada Diggy Pro + 30 até 16/…" at bounding box center [728, 249] width 1456 height 828
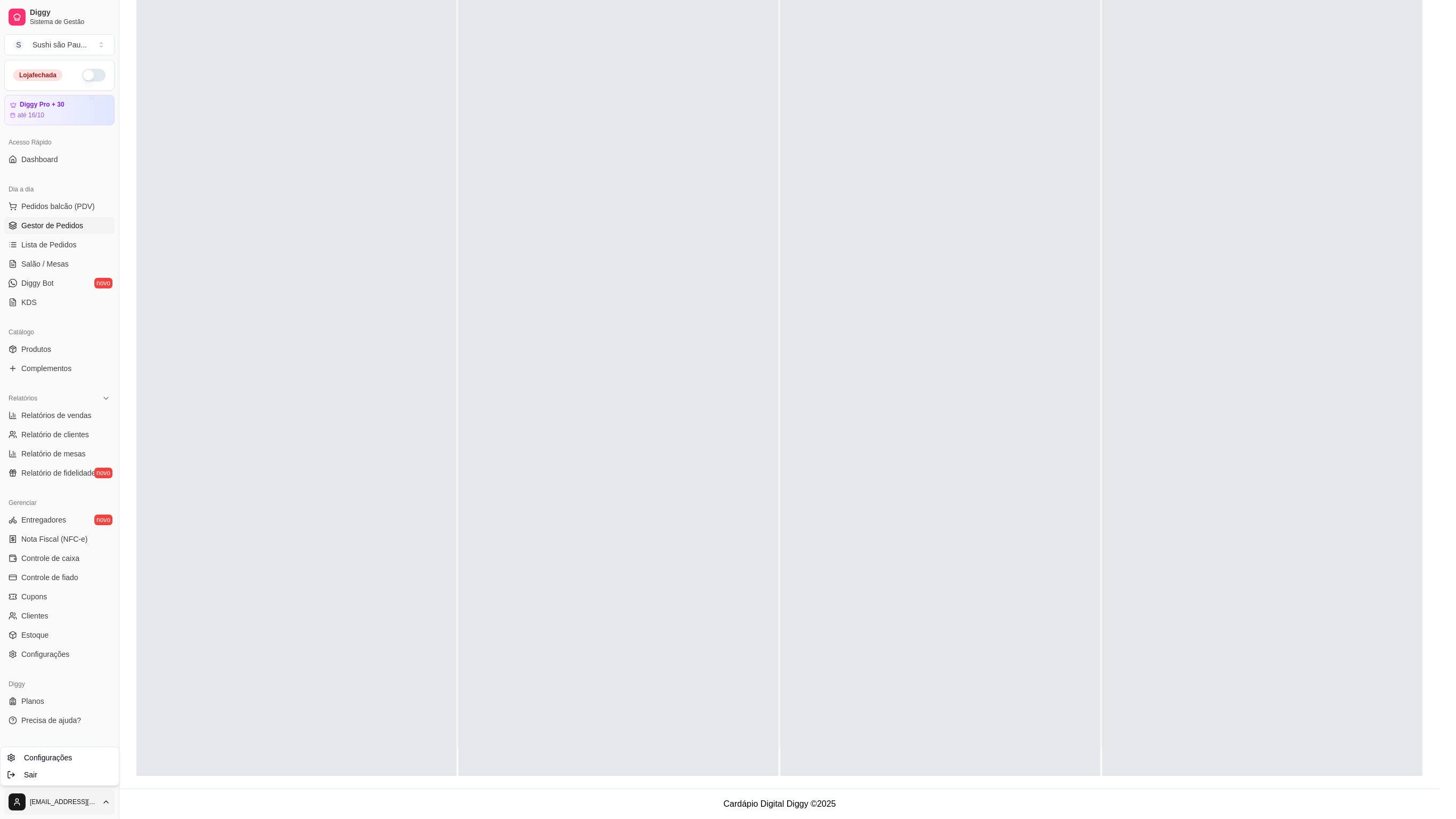
click at [654, 107] on html "Diggy Sistema de Gestão S Sushi são Pau ... Loja fechada Diggy Pro + 30 até 16/…" at bounding box center [728, 247] width 1456 height 819
